Goal: Information Seeking & Learning: Learn about a topic

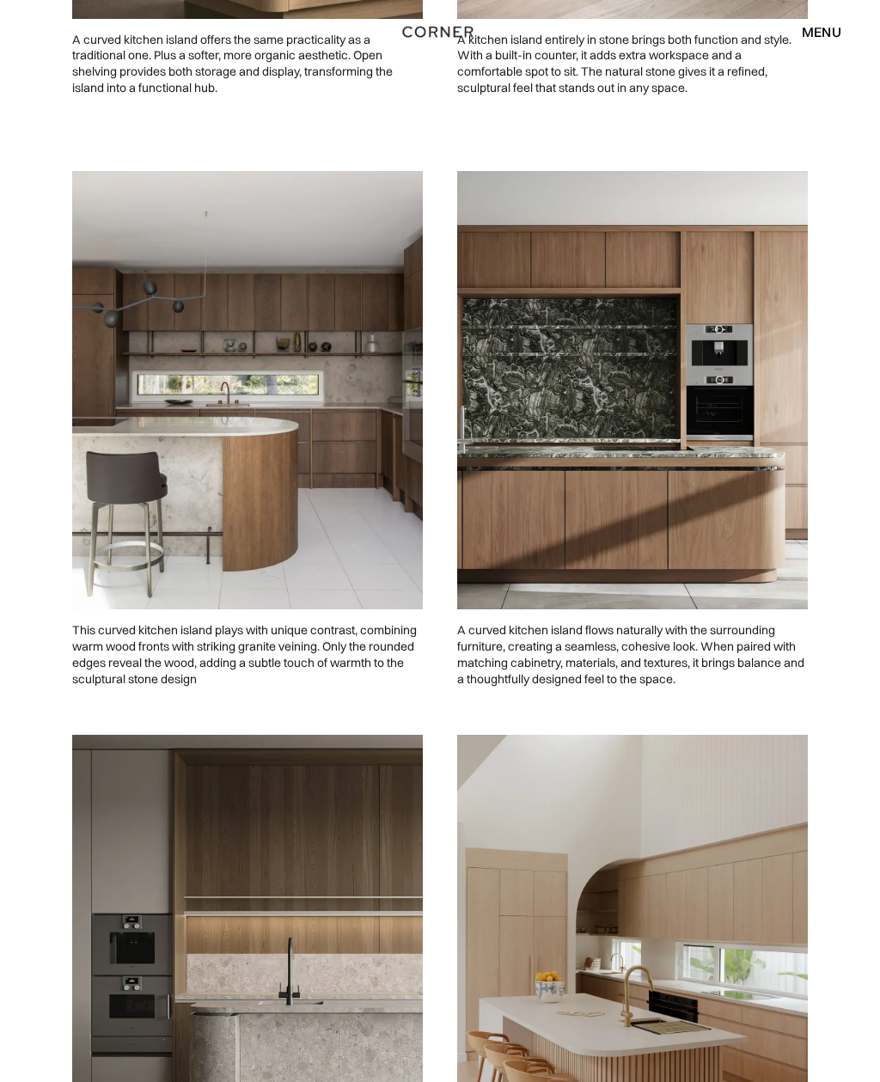
scroll to position [2420, 0]
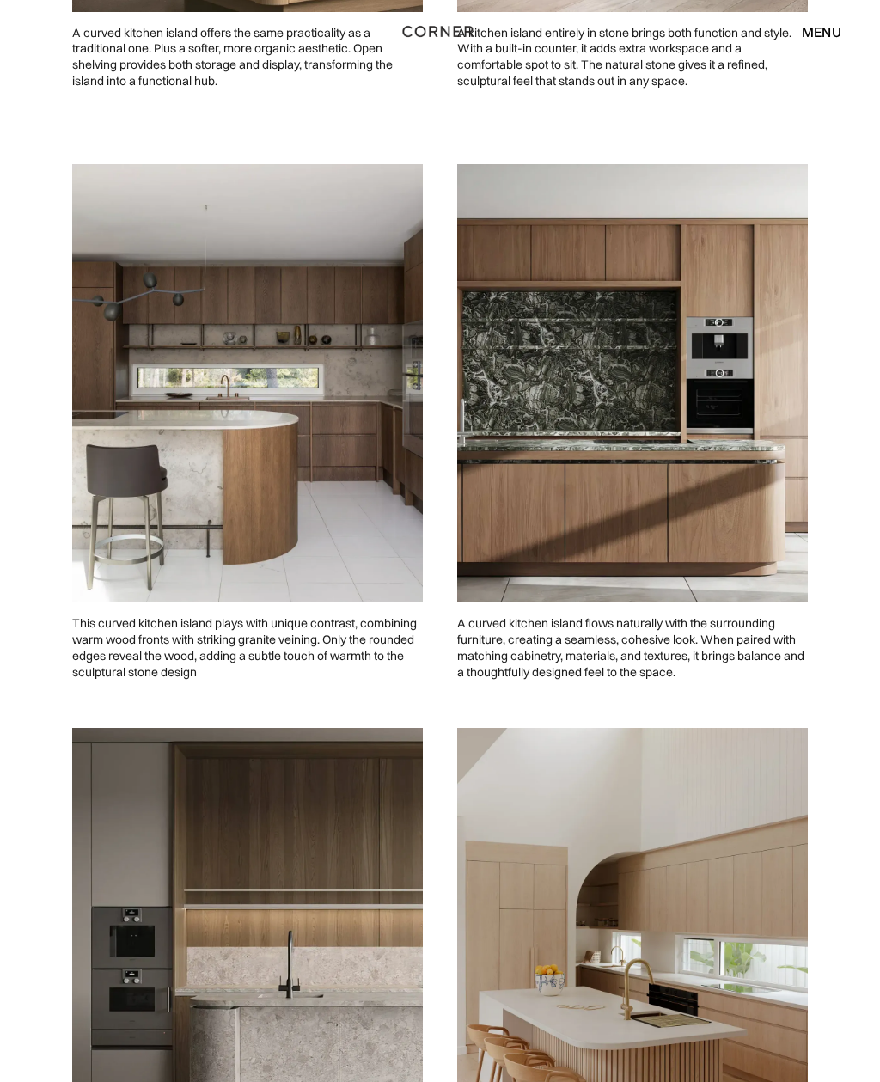
click at [653, 489] on img at bounding box center [632, 384] width 351 height 438
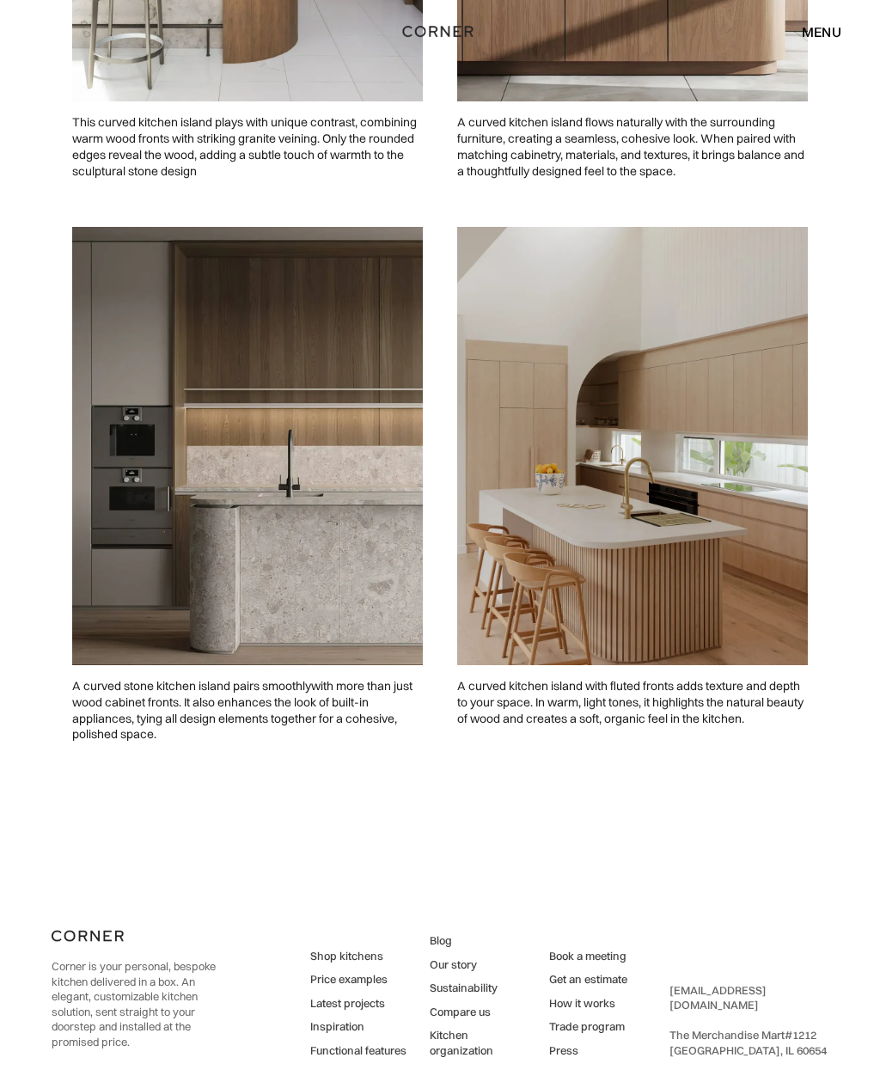
scroll to position [2928, 0]
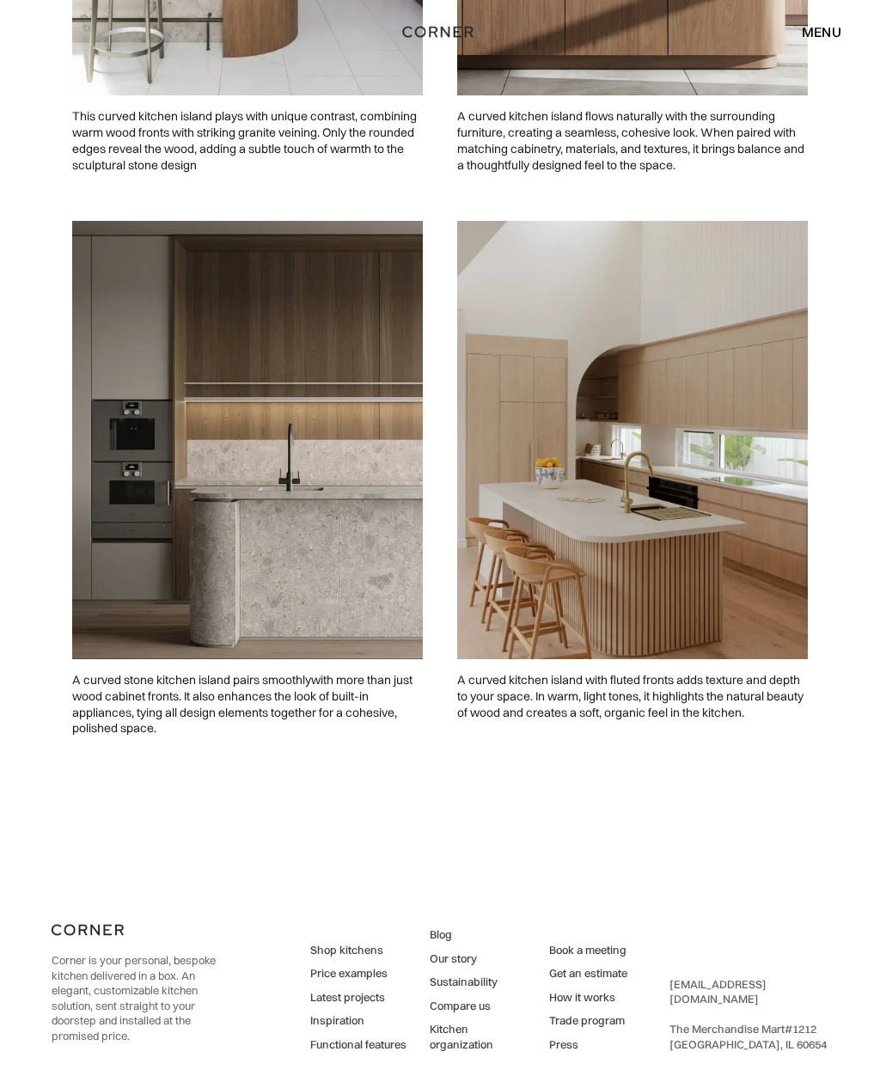
click at [344, 942] on link "Shop kitchens" at bounding box center [358, 949] width 96 height 15
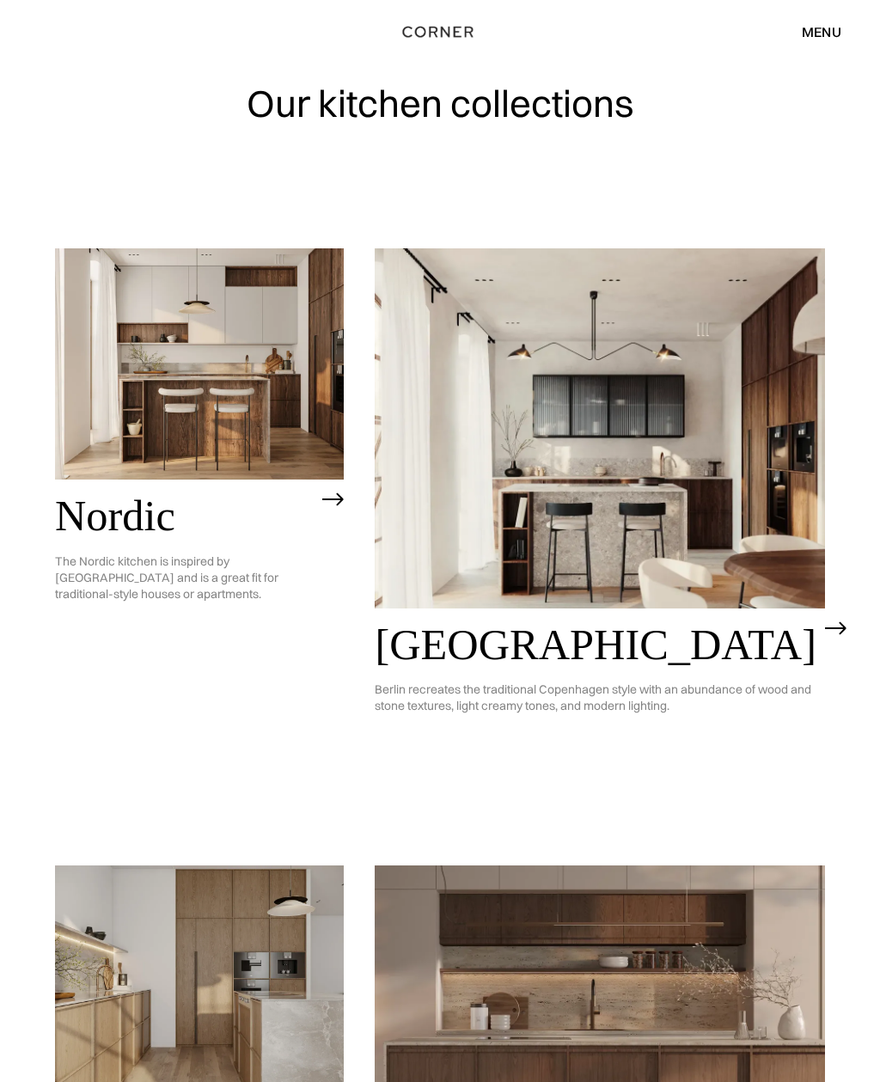
scroll to position [16, 0]
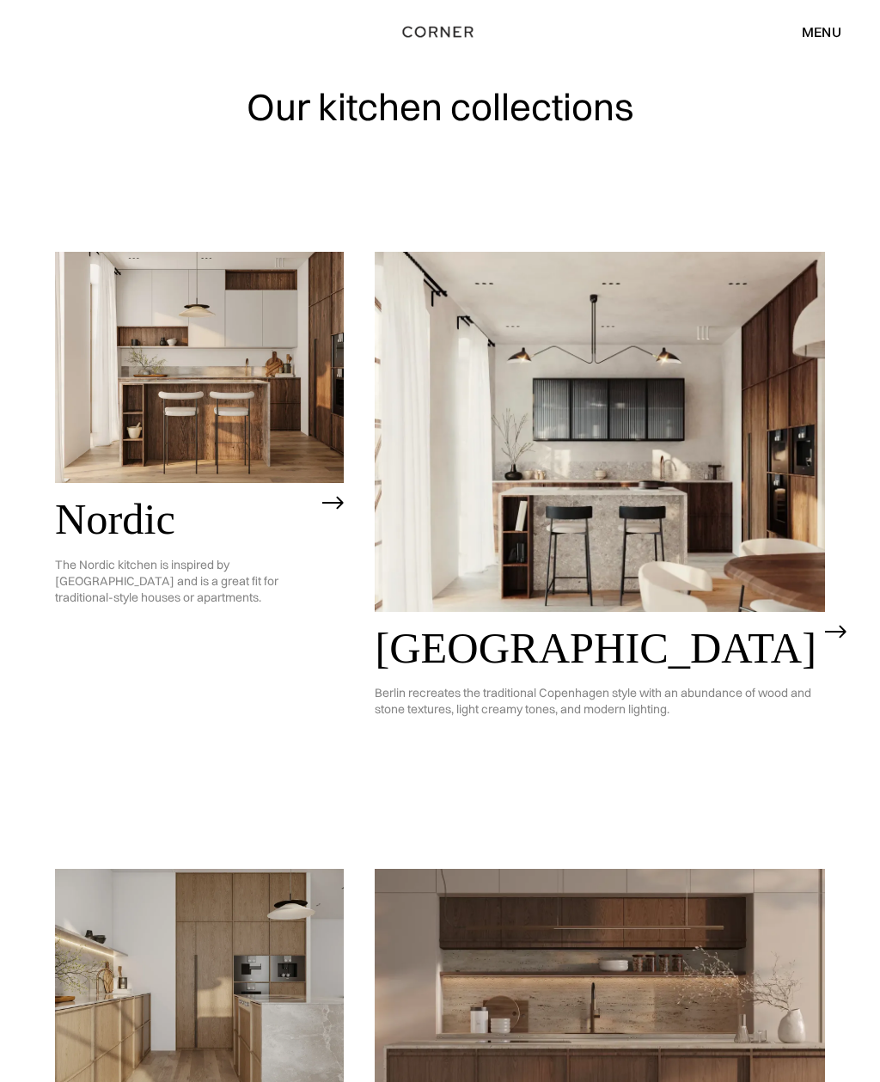
click at [831, 20] on div "menu close" at bounding box center [812, 31] width 57 height 29
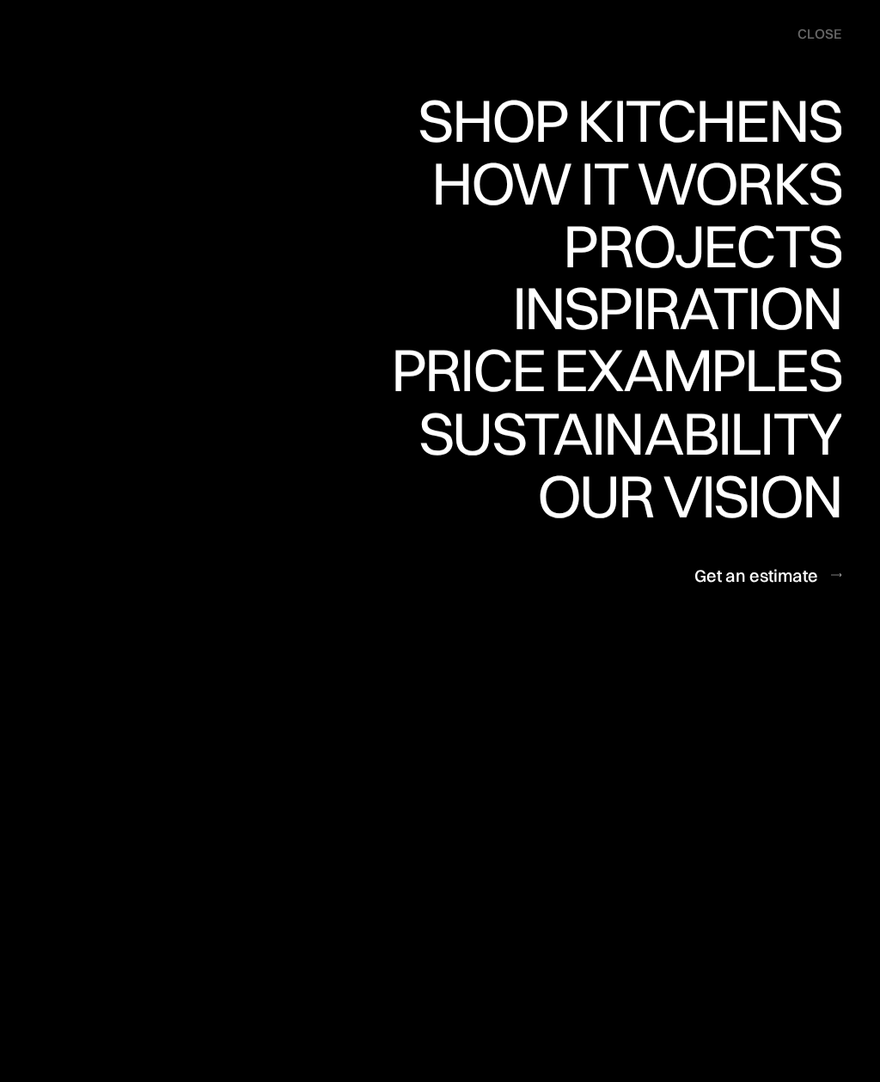
click at [803, 364] on div "Price examples" at bounding box center [616, 369] width 450 height 60
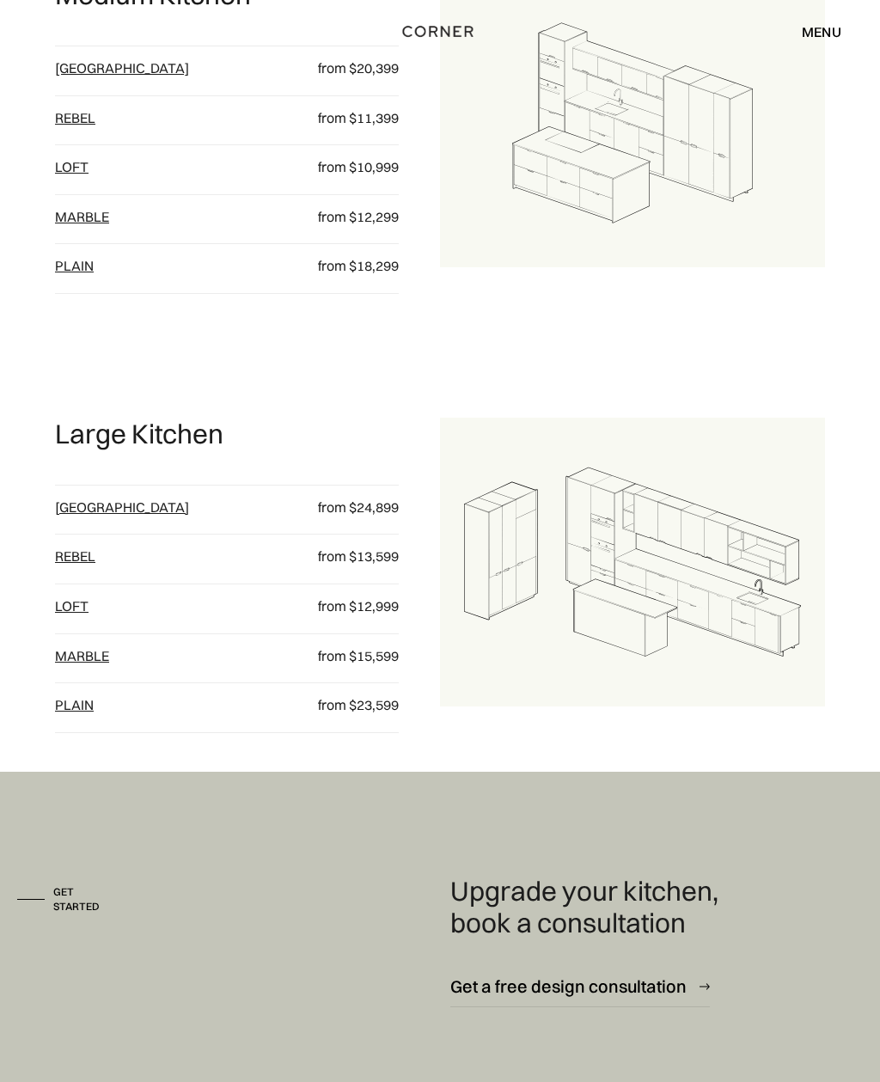
scroll to position [1955, 0]
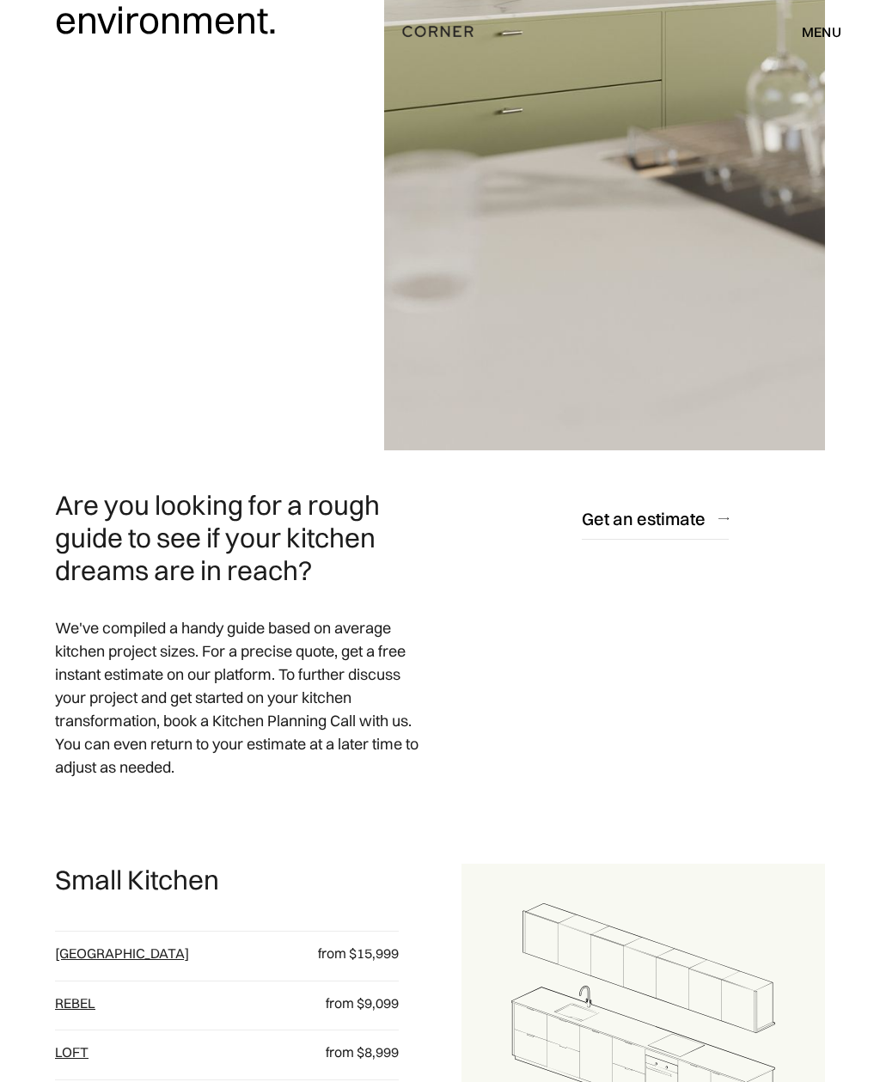
click at [494, 1055] on img at bounding box center [642, 1021] width 363 height 315
click at [494, 1054] on img at bounding box center [642, 1021] width 363 height 315
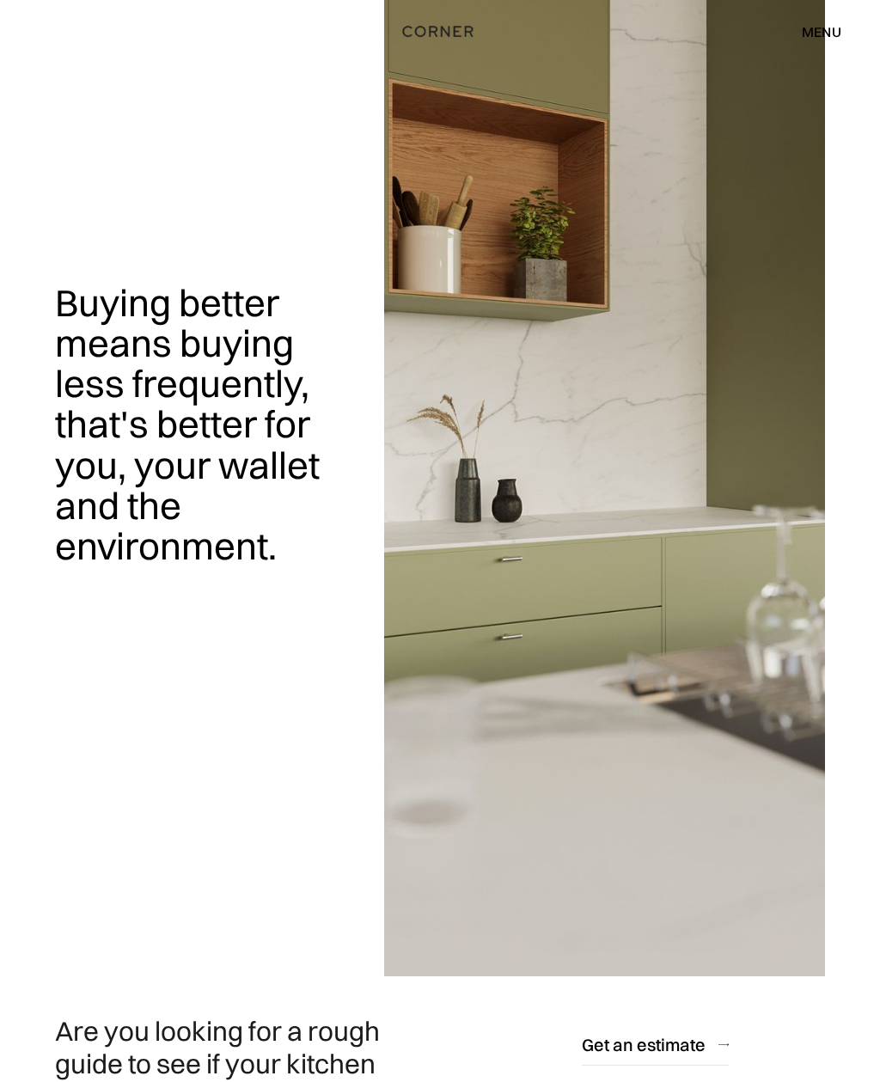
scroll to position [0, 0]
